Goal: Information Seeking & Learning: Learn about a topic

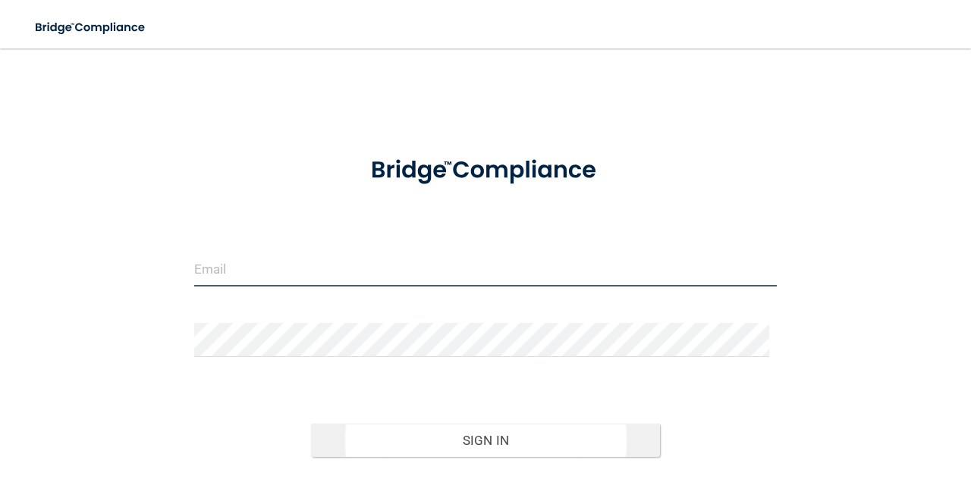
type input "[EMAIL_ADDRESS][DOMAIN_NAME]"
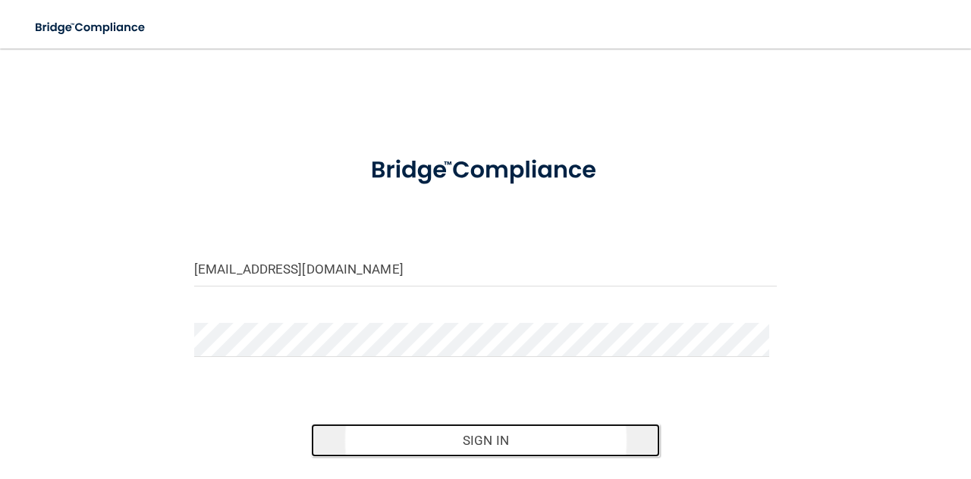
click at [417, 447] on button "Sign In" at bounding box center [486, 440] width 350 height 33
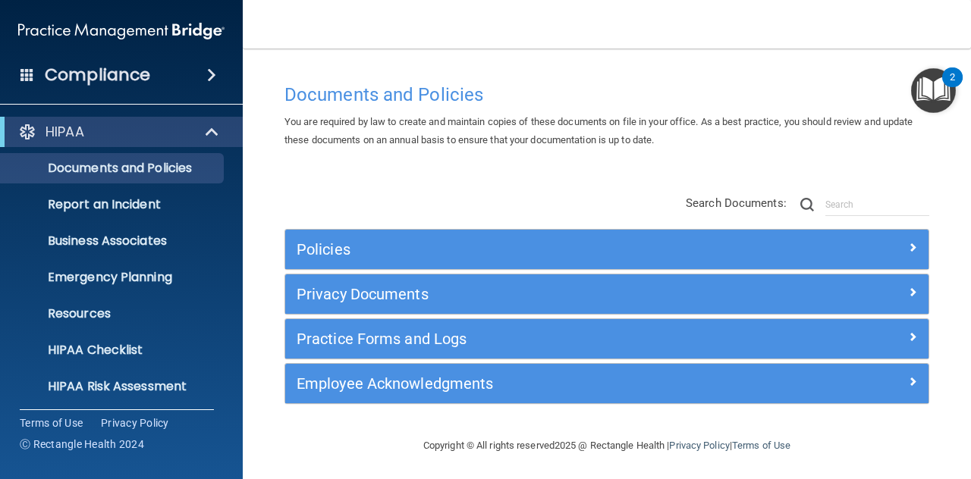
scroll to position [5, 0]
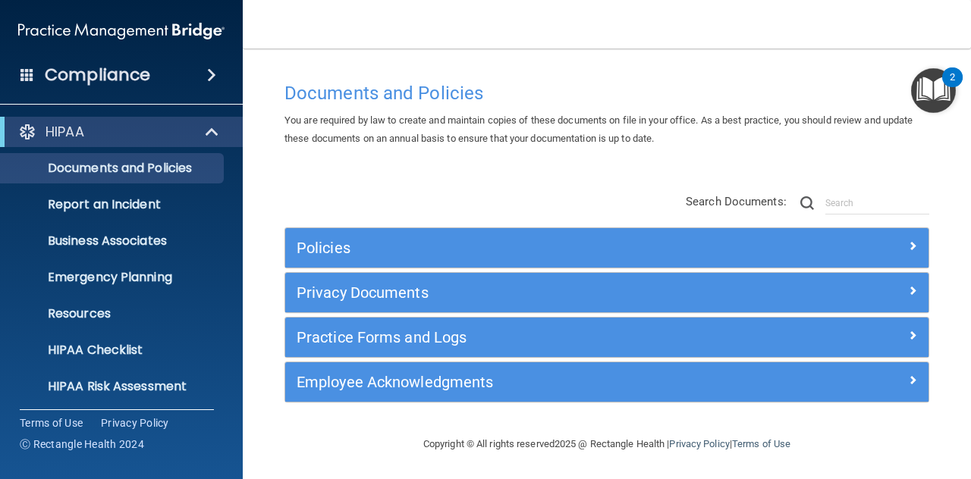
click at [24, 79] on span at bounding box center [27, 74] width 14 height 14
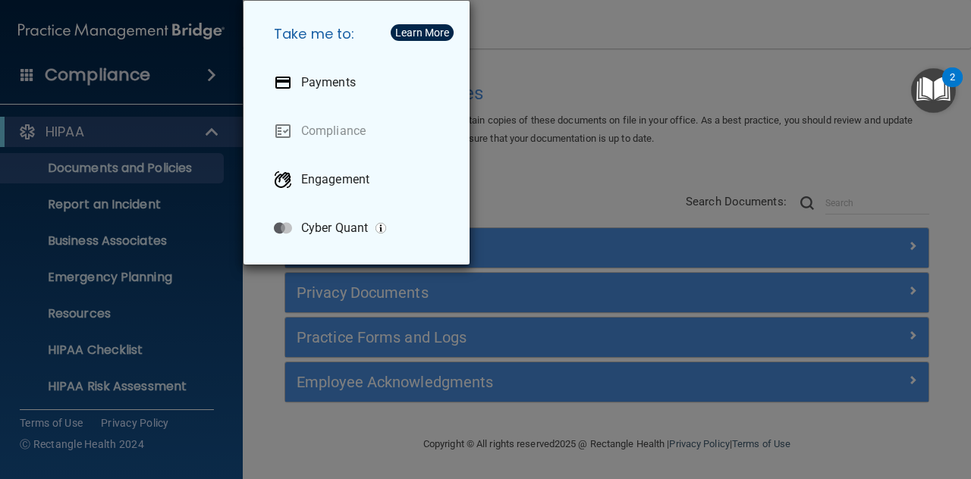
click at [24, 79] on div "Take me to: Payments Compliance Engagement Cyber Quant" at bounding box center [485, 239] width 971 height 479
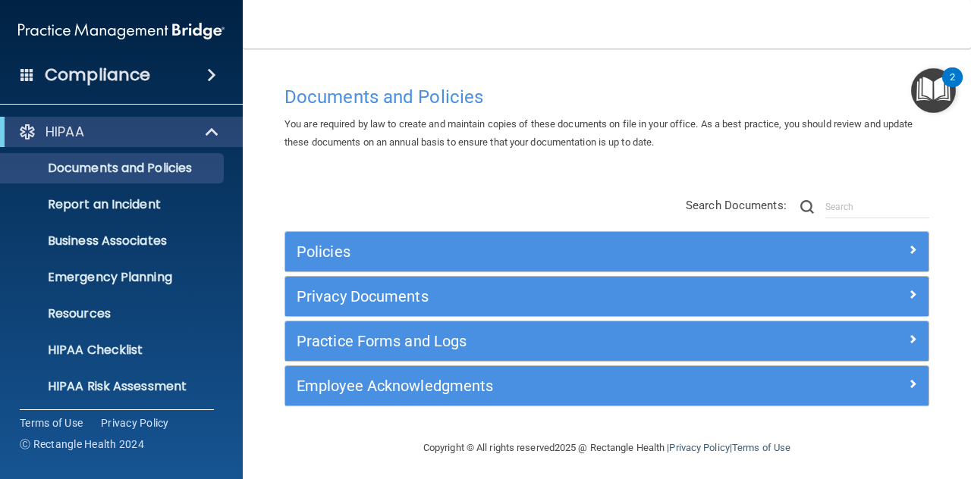
scroll to position [0, 0]
click at [63, 76] on h4 "Compliance" at bounding box center [97, 74] width 105 height 21
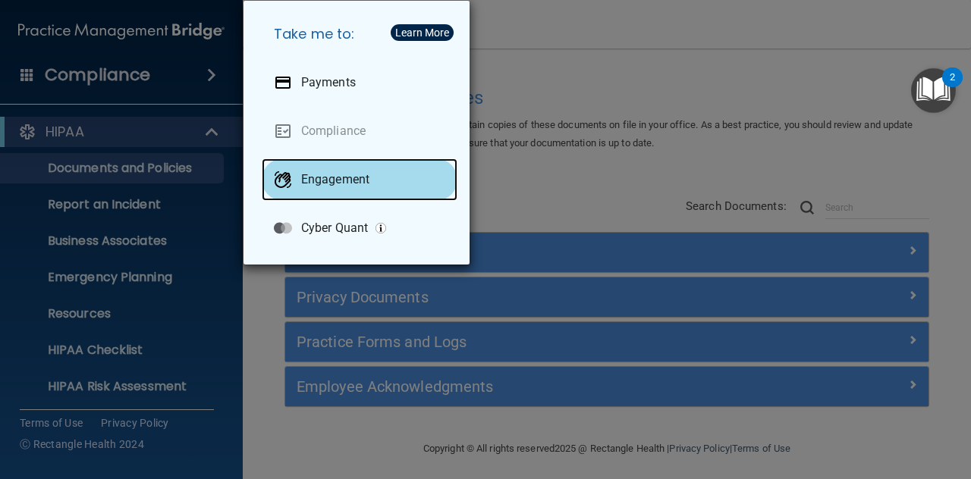
click at [332, 164] on div "Engagement" at bounding box center [360, 179] width 196 height 42
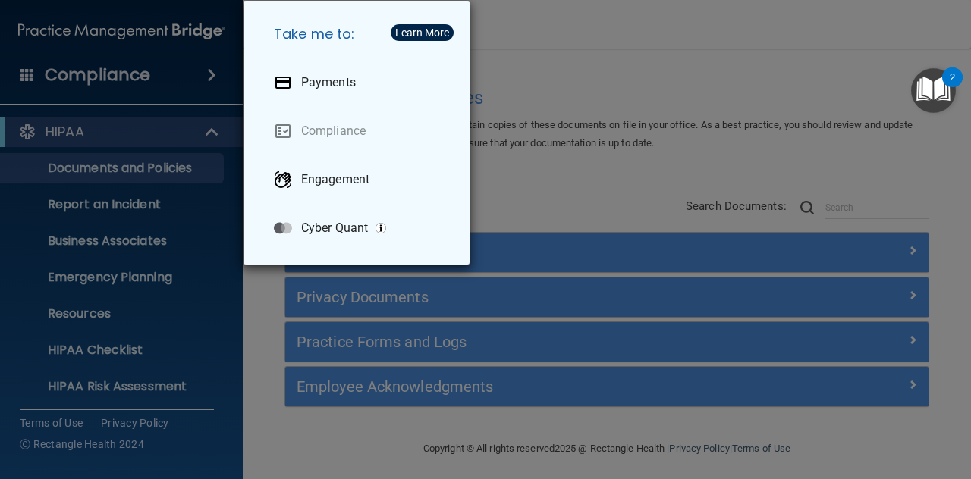
click at [869, 138] on div "Take me to: Payments Compliance Engagement Cyber Quant" at bounding box center [485, 239] width 971 height 479
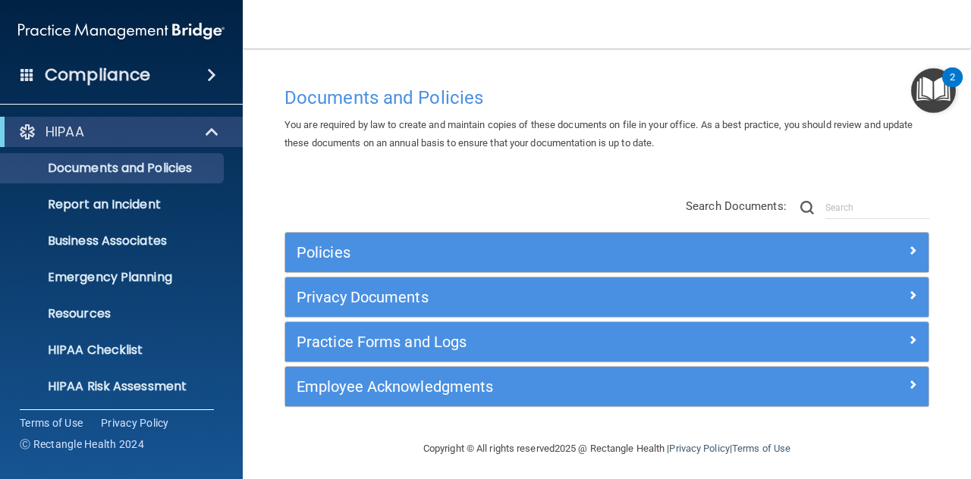
click at [7, 77] on div "Compliance" at bounding box center [121, 74] width 243 height 33
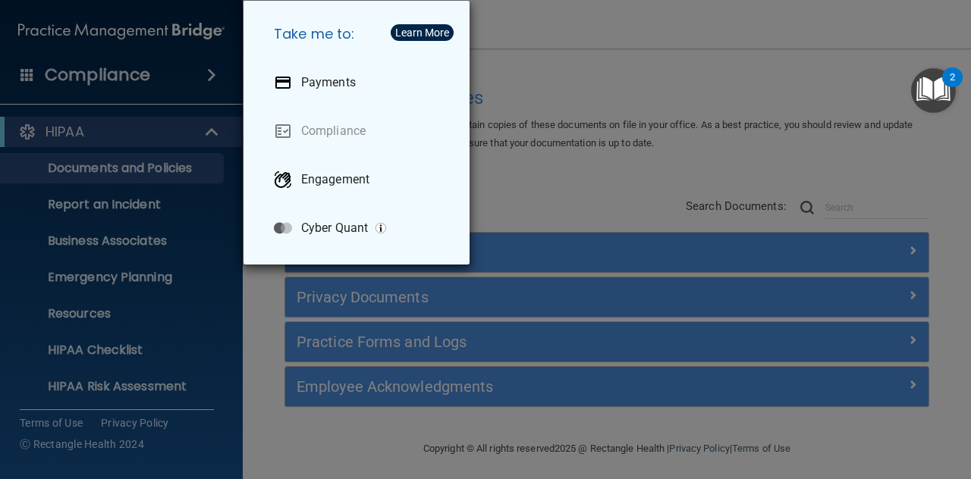
click at [20, 67] on div "Take me to: Payments Compliance Engagement Cyber Quant" at bounding box center [485, 239] width 971 height 479
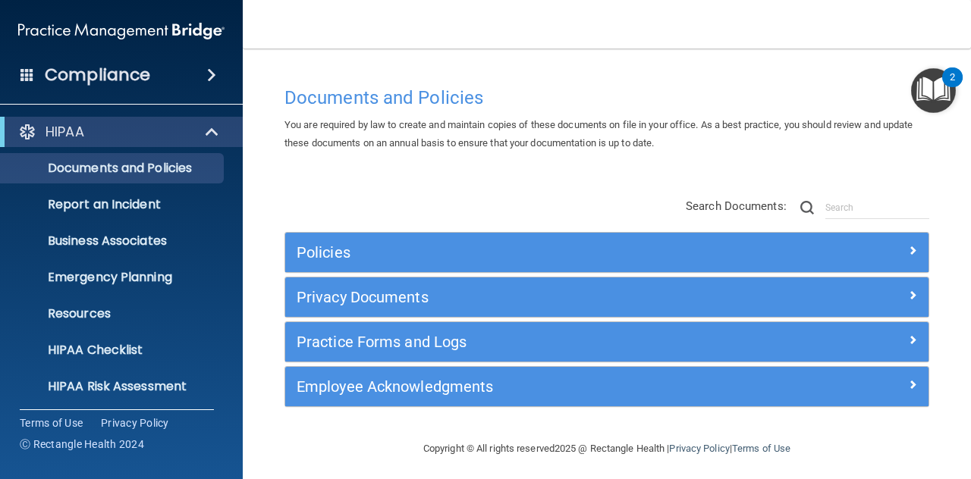
click at [20, 67] on div "Compliance" at bounding box center [121, 74] width 243 height 33
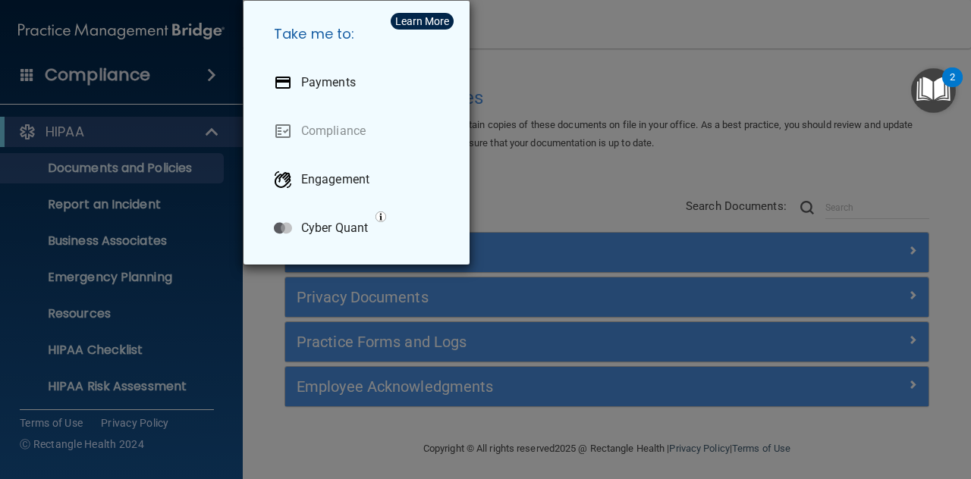
click at [38, 81] on div "Take me to: Payments Compliance Engagement Cyber Quant" at bounding box center [485, 239] width 971 height 479
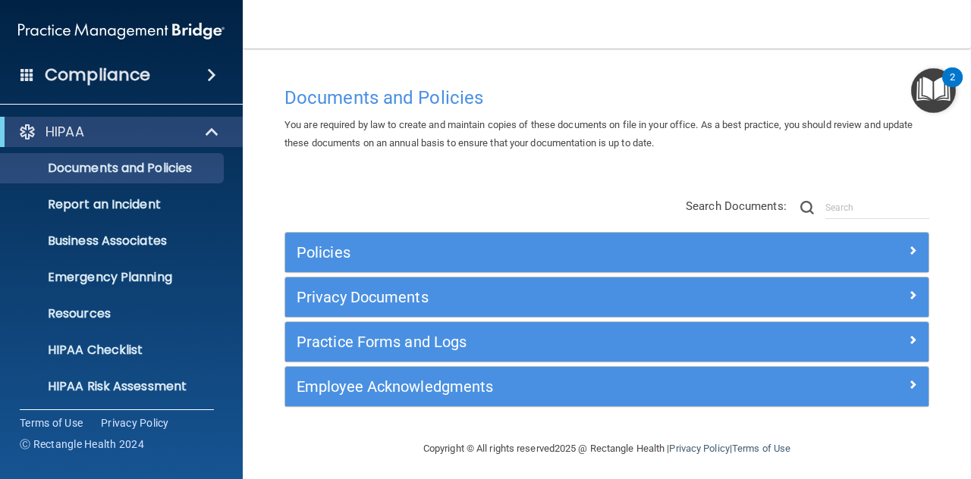
click at [216, 78] on span at bounding box center [211, 75] width 9 height 18
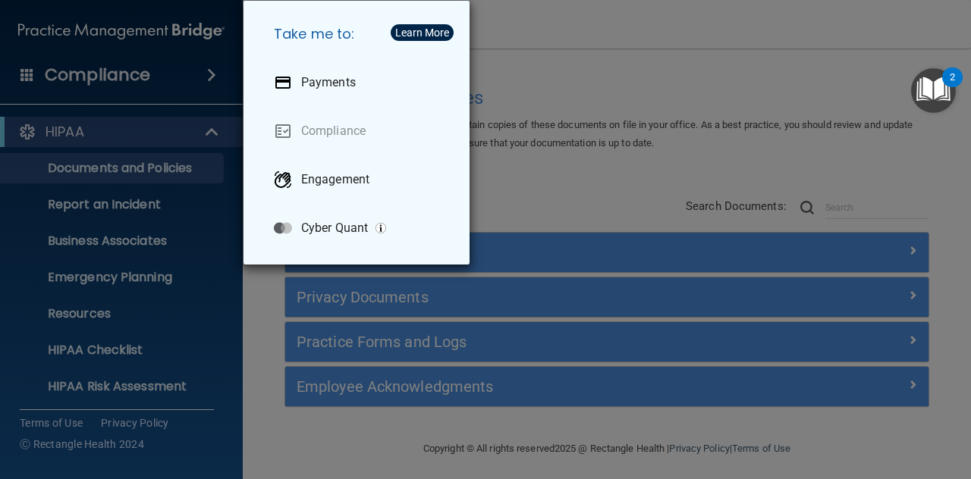
click at [214, 77] on div "Take me to: Payments Compliance Engagement Cyber Quant" at bounding box center [485, 239] width 971 height 479
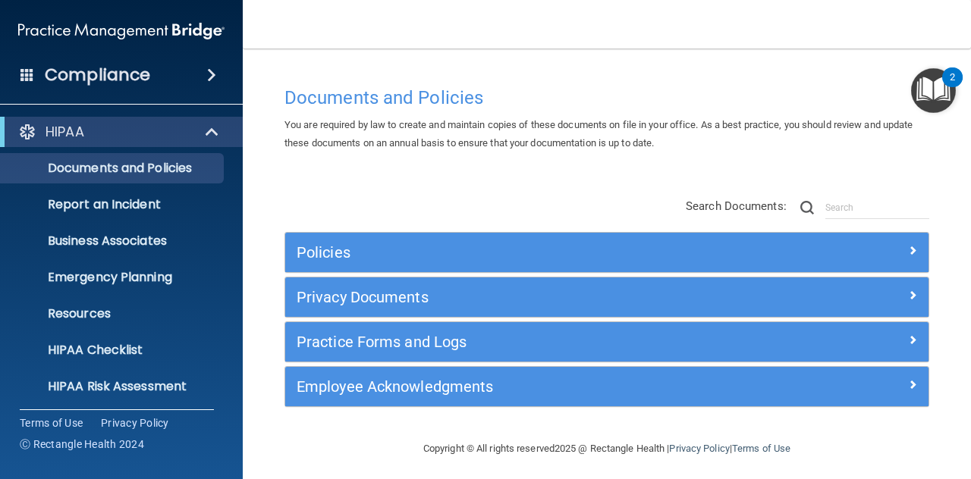
click at [196, 20] on img at bounding box center [121, 31] width 206 height 30
click at [168, 33] on img at bounding box center [121, 31] width 206 height 30
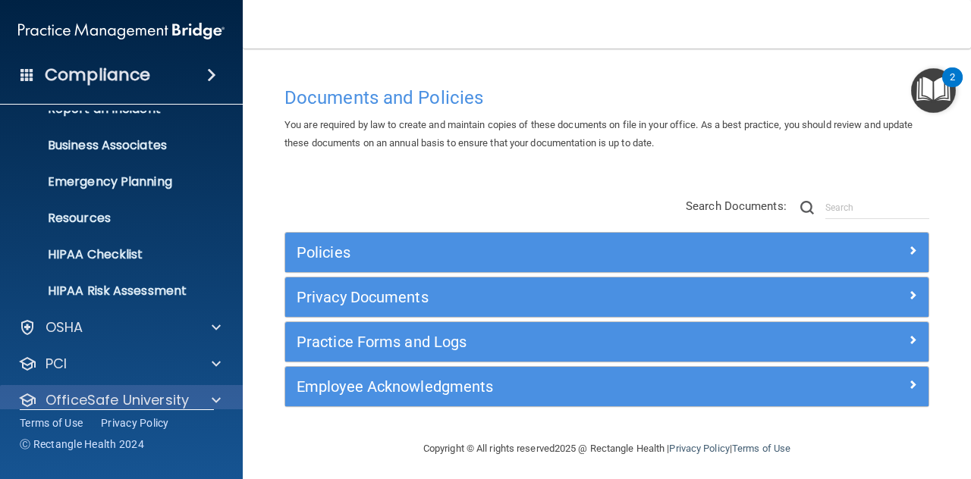
scroll to position [149, 0]
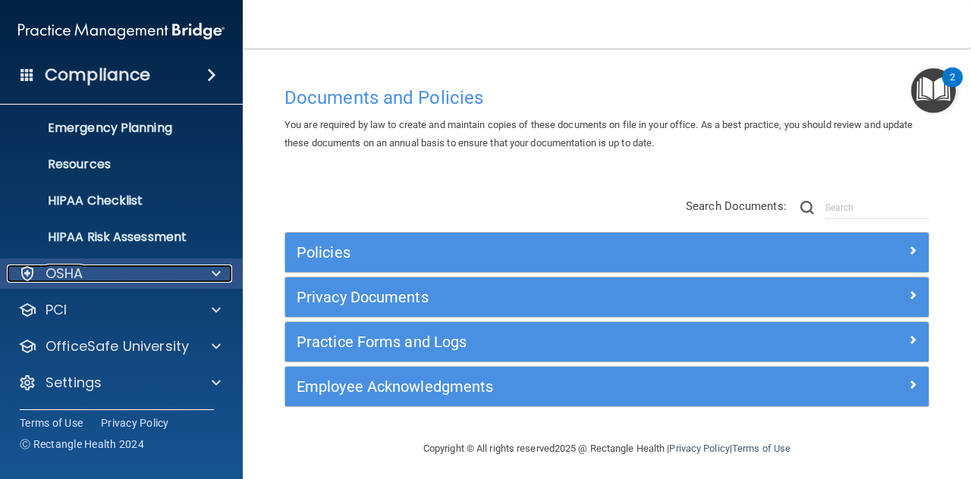
click at [165, 270] on div "OSHA" at bounding box center [101, 274] width 188 height 18
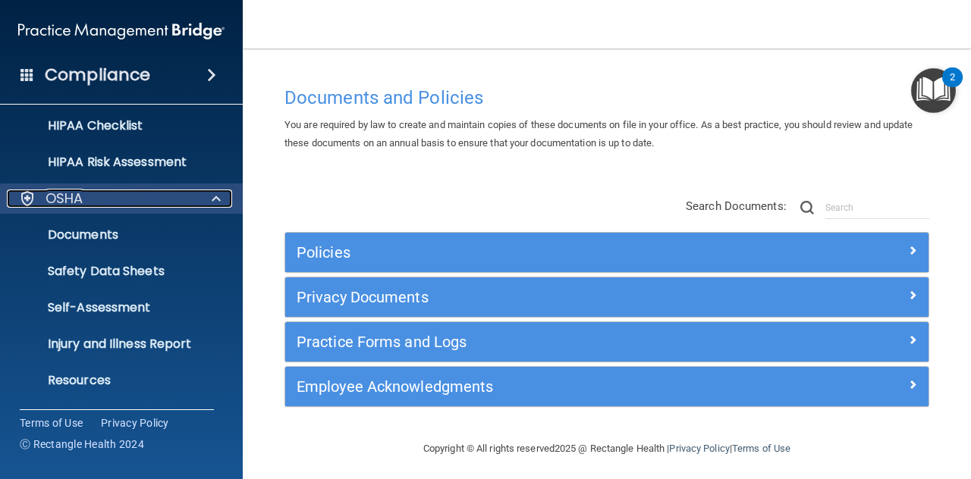
scroll to position [331, 0]
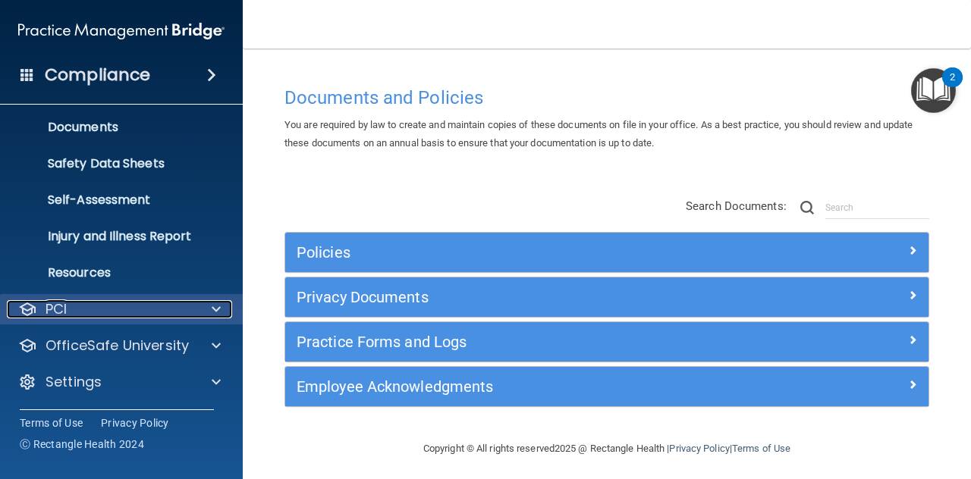
click at [109, 306] on div "PCI" at bounding box center [101, 309] width 188 height 18
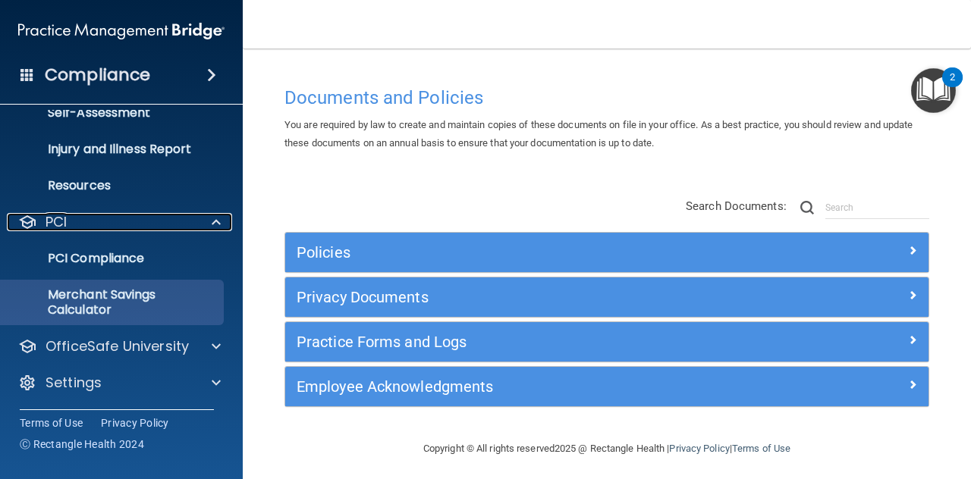
scroll to position [419, 0]
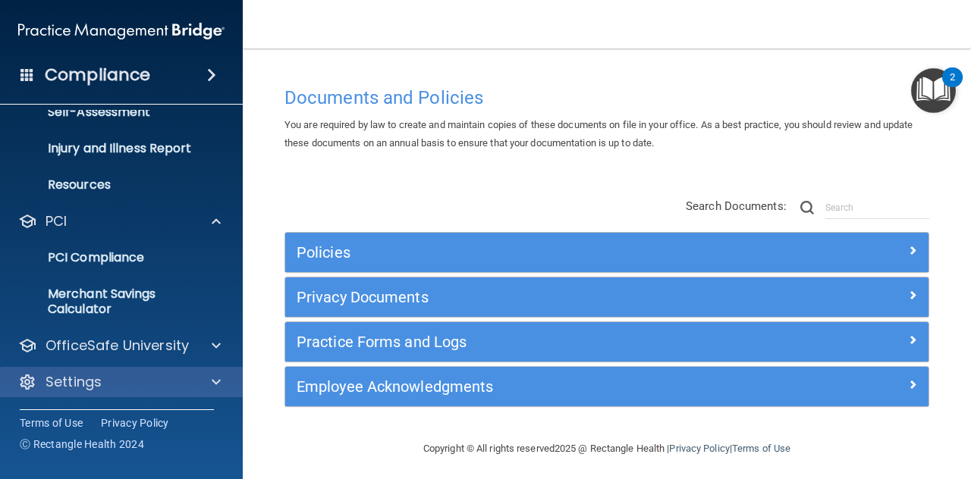
click at [70, 391] on div "Settings" at bounding box center [121, 382] width 243 height 30
click at [206, 382] on div at bounding box center [214, 382] width 38 height 18
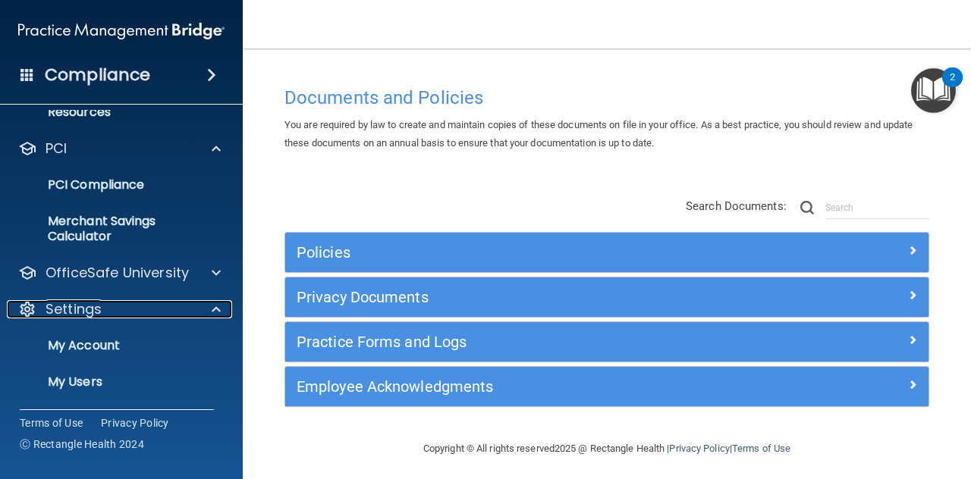
scroll to position [565, 0]
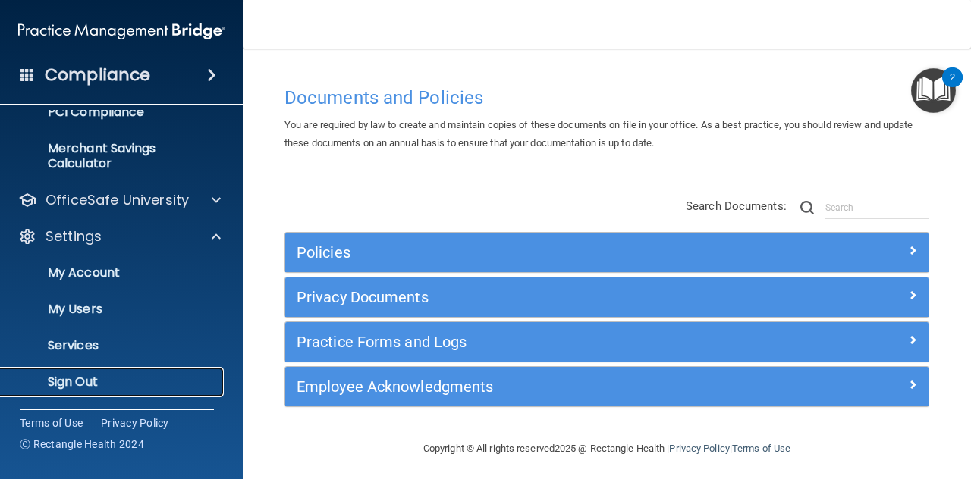
click at [65, 381] on p "Sign Out" at bounding box center [113, 382] width 207 height 15
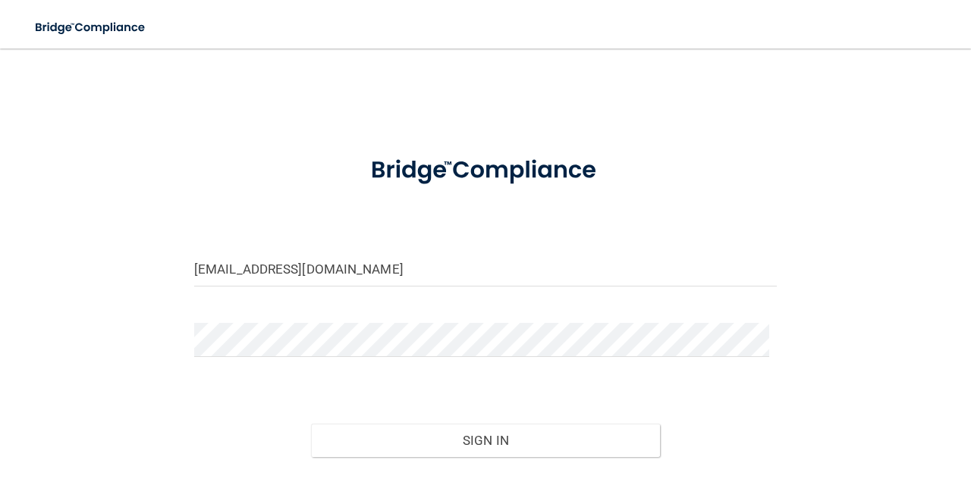
click at [382, 248] on form "[EMAIL_ADDRESS][DOMAIN_NAME] Invalid email/password. You don't have permission …" at bounding box center [485, 337] width 582 height 394
click at [298, 359] on div at bounding box center [485, 345] width 605 height 45
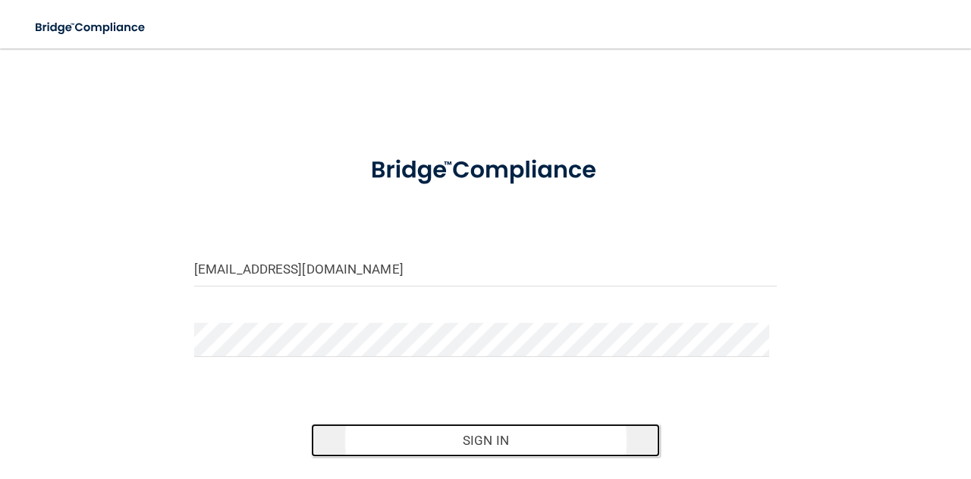
click at [561, 431] on button "Sign In" at bounding box center [486, 440] width 350 height 33
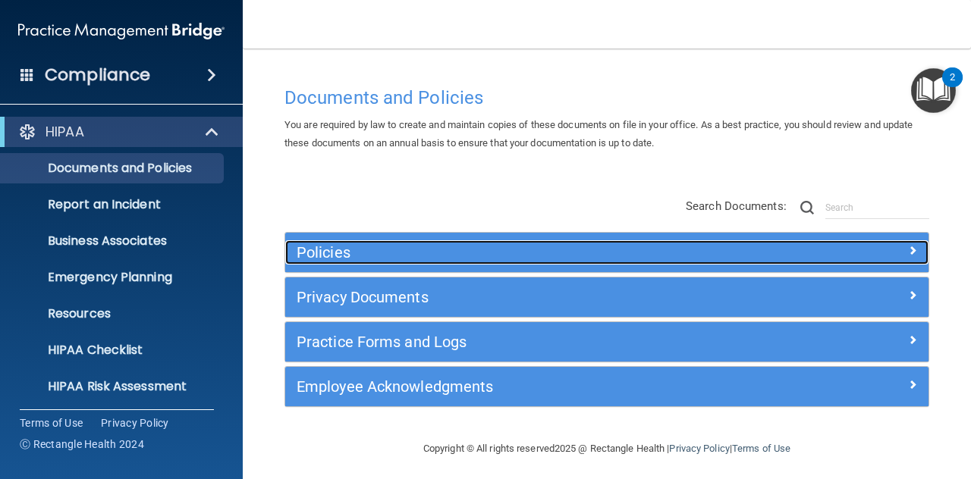
click at [370, 261] on div "Policies" at bounding box center [526, 252] width 482 height 24
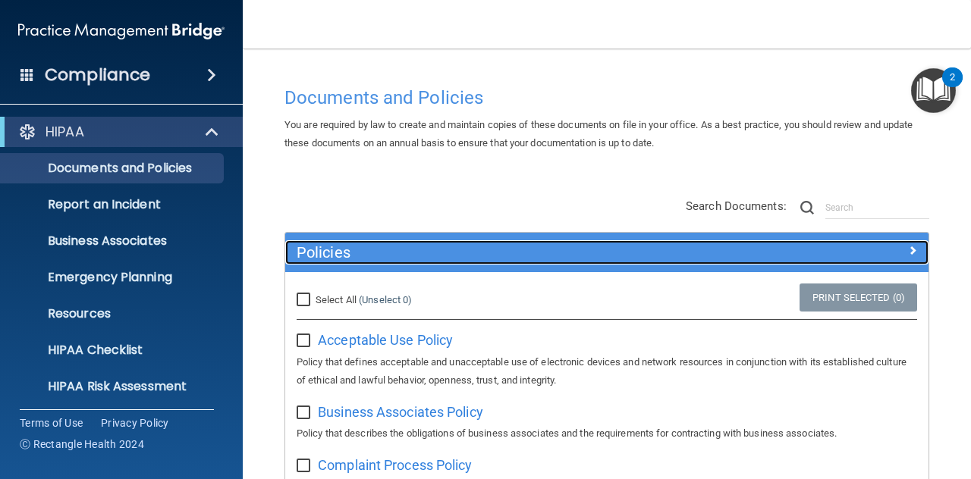
click at [370, 261] on div "Policies" at bounding box center [526, 252] width 482 height 24
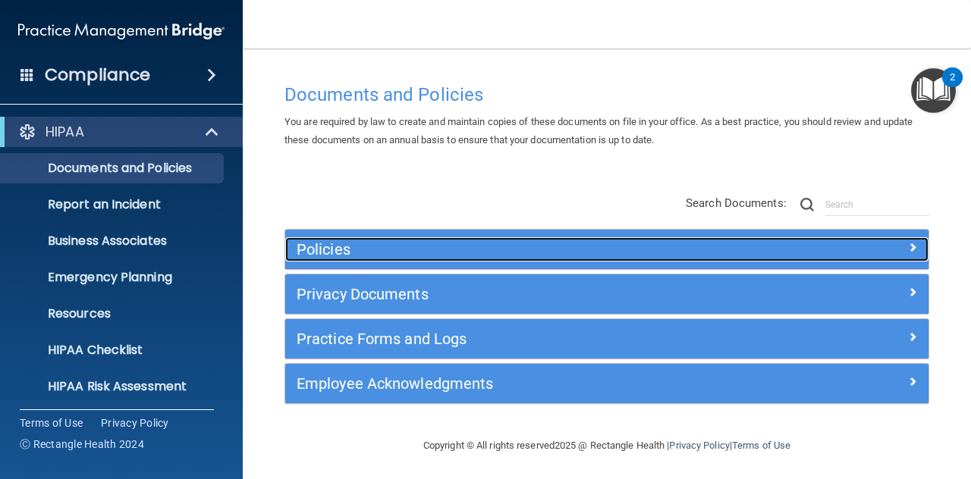
scroll to position [5, 0]
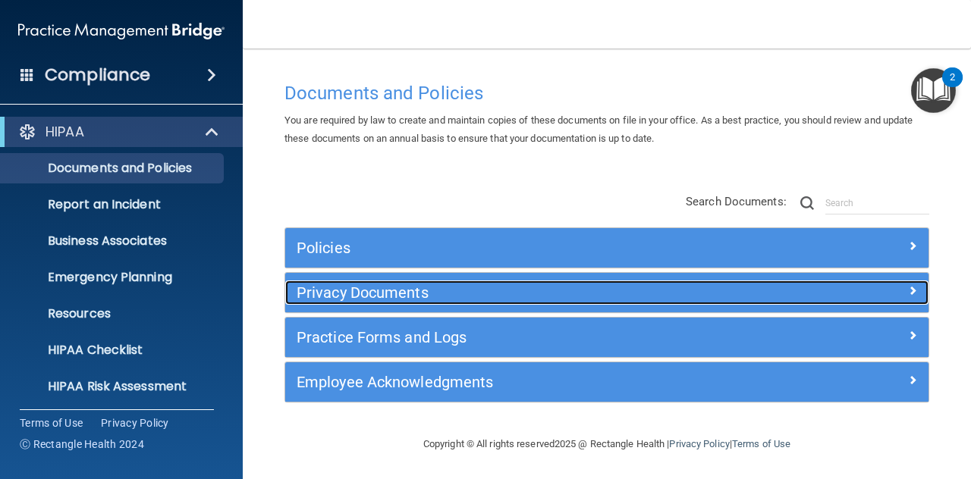
click at [359, 281] on div "Privacy Documents" at bounding box center [526, 293] width 482 height 24
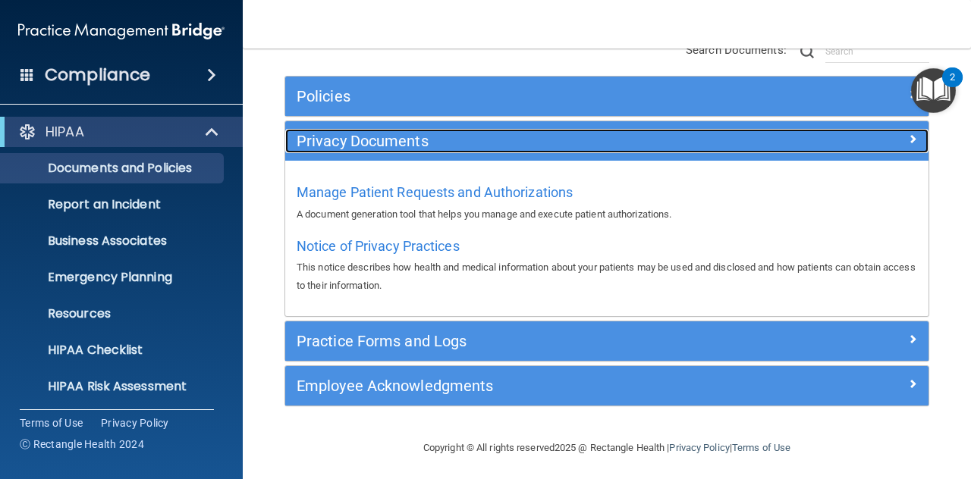
click at [351, 143] on h5 "Privacy Documents" at bounding box center [527, 141] width 460 height 17
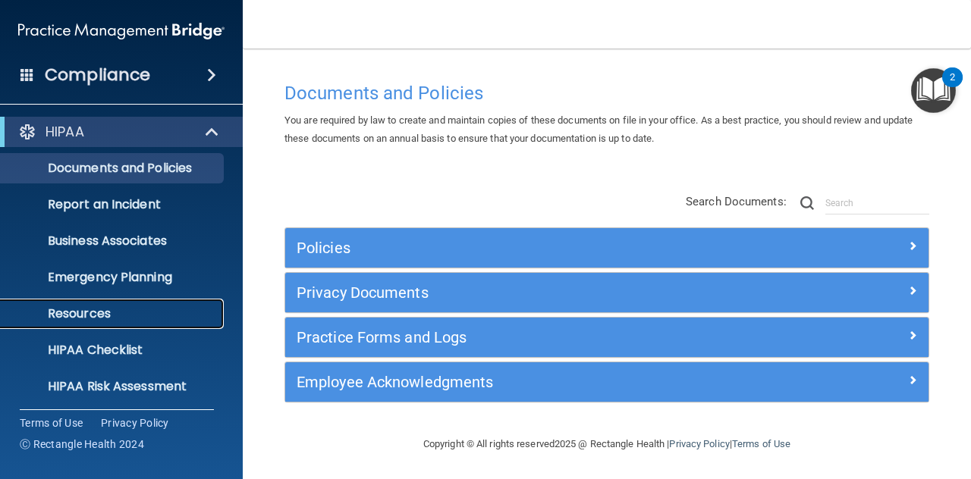
click at [106, 303] on link "Resources" at bounding box center [104, 314] width 239 height 30
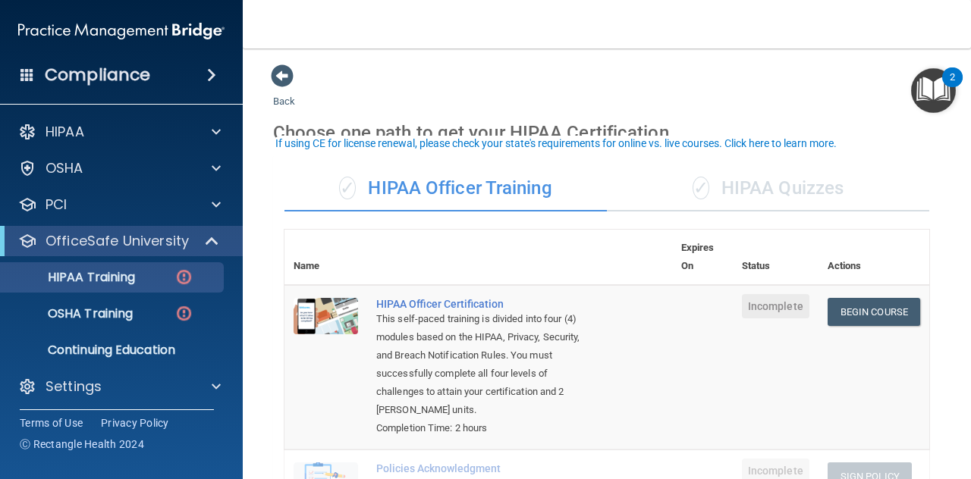
scroll to position [227, 0]
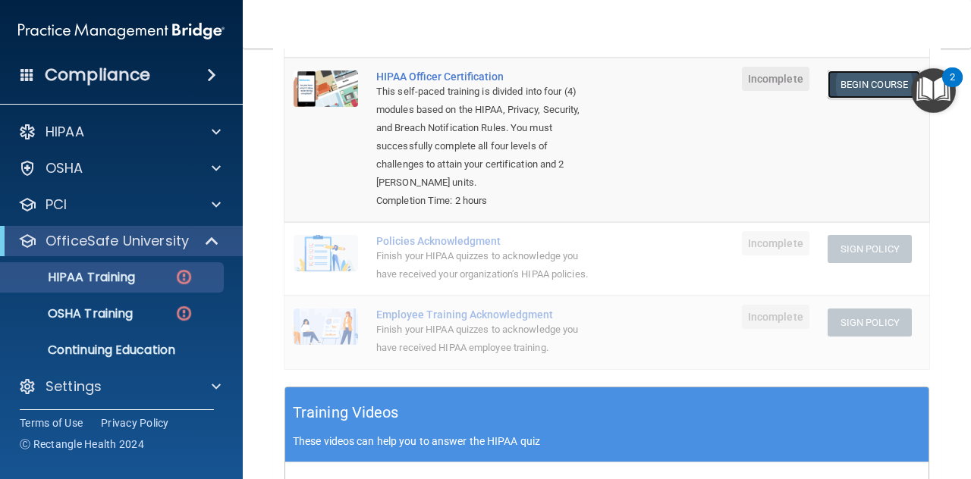
click at [871, 71] on link "Begin Course" at bounding box center [873, 85] width 93 height 28
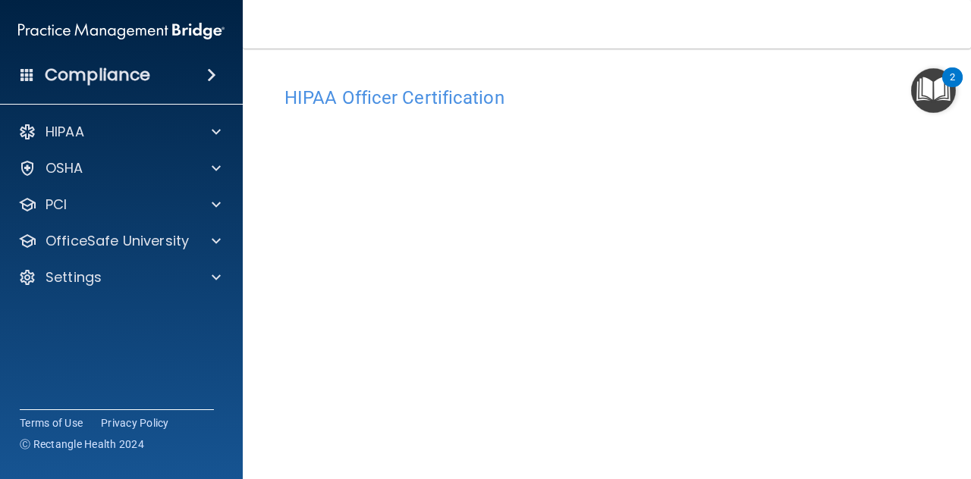
scroll to position [196, 0]
